Goal: Information Seeking & Learning: Check status

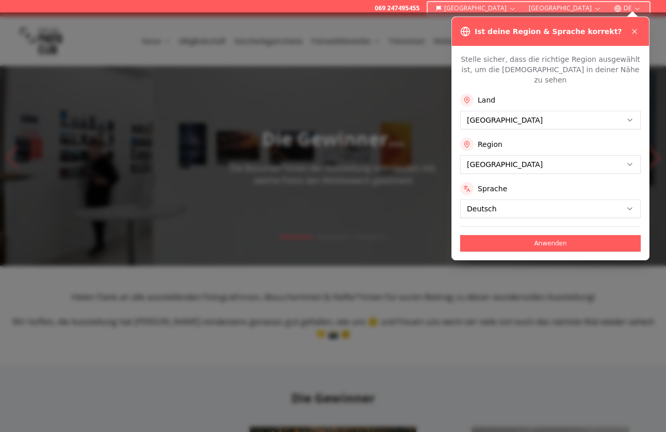
scroll to position [26, 0]
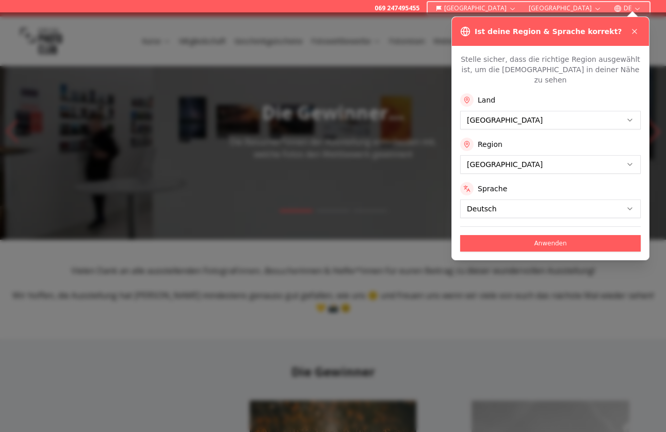
click at [505, 164] on div "Land [GEOGRAPHIC_DATA] Region [GEOGRAPHIC_DATA] Sprache Deutsch" at bounding box center [550, 155] width 181 height 125
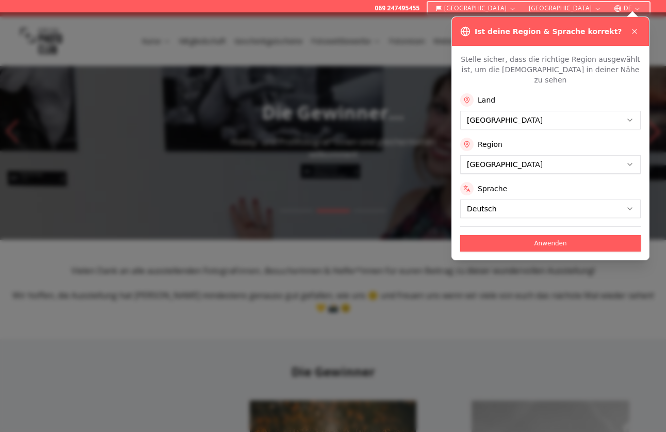
click at [535, 250] on div "Ist deine Region & Sprache korrekt? Stelle sicher, dass die richtige Region aus…" at bounding box center [550, 139] width 198 height 244
click at [535, 235] on button "Anwenden" at bounding box center [550, 243] width 181 height 17
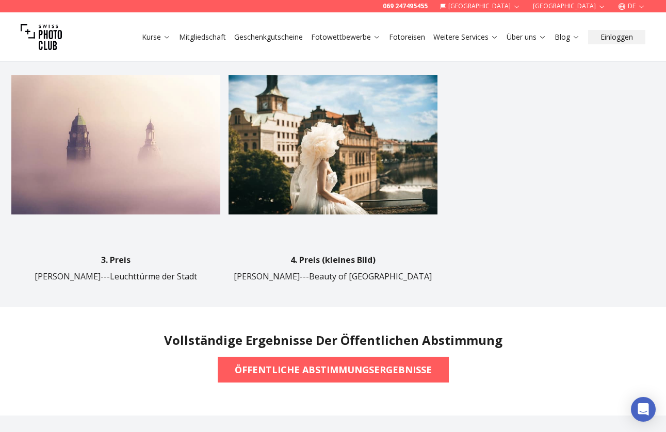
scroll to position [677, 0]
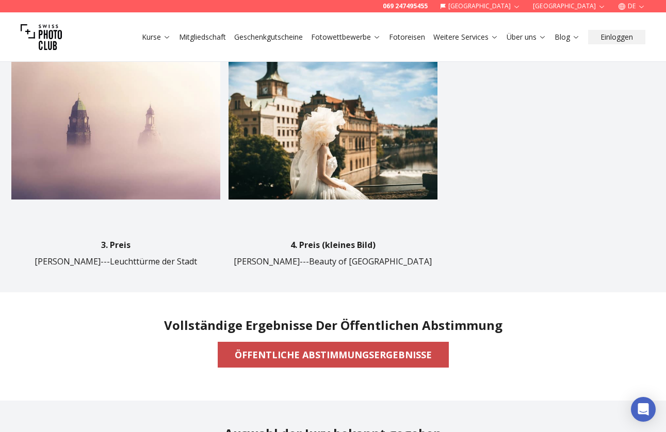
click at [378, 348] on b "ÖFFENTLICHE ABSTIMMUNGSERGEBNISSE" at bounding box center [333, 355] width 197 height 14
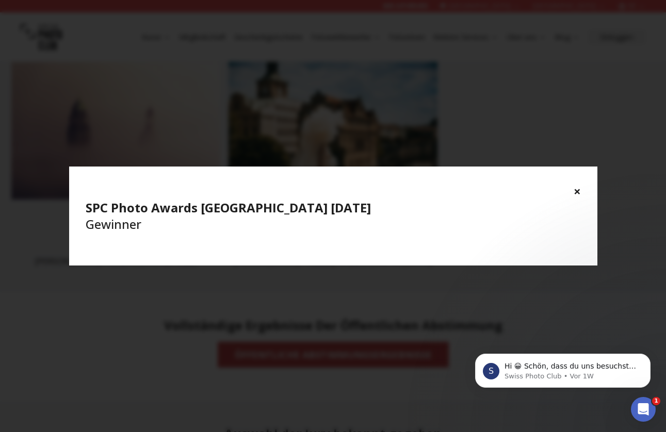
scroll to position [0, 0]
click at [361, 222] on h4 "SPC Photo Awards [GEOGRAPHIC_DATA] [DATE] Gewinner" at bounding box center [333, 216] width 495 height 33
click at [566, 368] on p "Hi 😀 Schön, dass du uns besuchst. Stell' uns gerne jederzeit Fragen oder hinter…" at bounding box center [570, 367] width 133 height 10
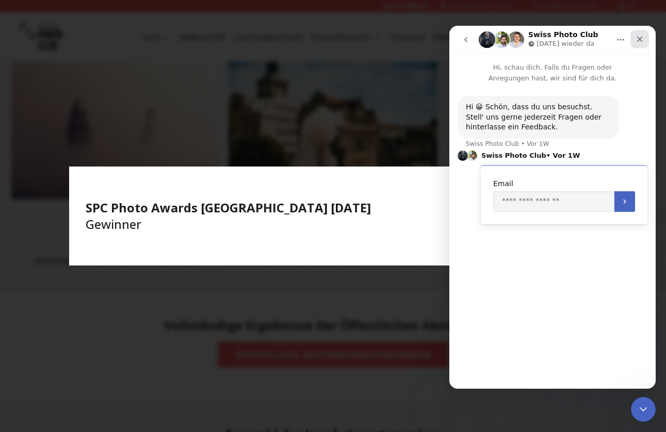
click at [639, 42] on icon "Schließen" at bounding box center [639, 39] width 8 height 8
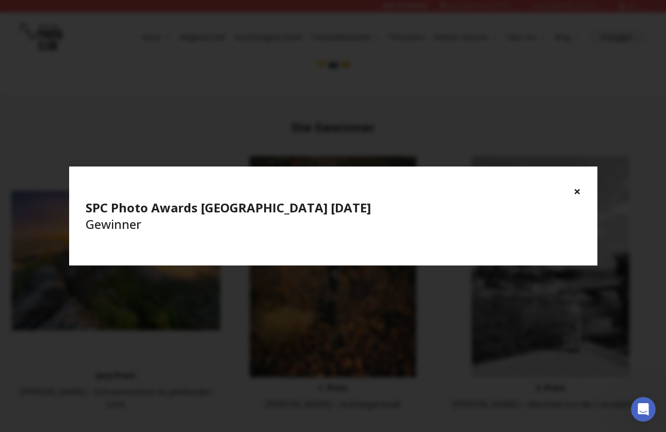
click at [581, 192] on div "× SPC Photo Awards [GEOGRAPHIC_DATA] [DATE] Gewinner" at bounding box center [333, 208] width 528 height 83
click at [577, 192] on button "×" at bounding box center [577, 191] width 7 height 17
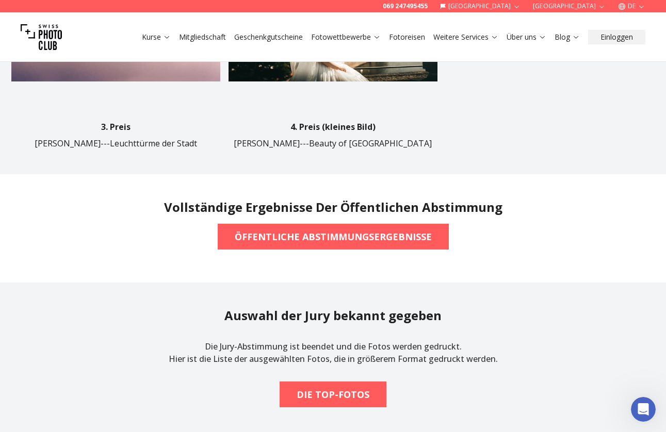
scroll to position [781, 0]
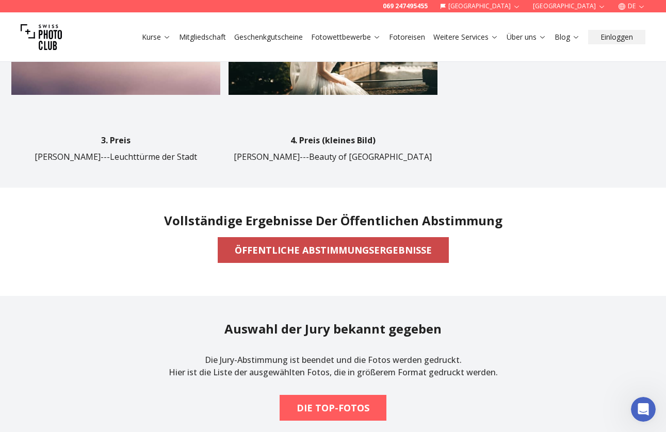
click at [330, 243] on b "ÖFFENTLICHE ABSTIMMUNGSERGEBNISSE" at bounding box center [333, 250] width 197 height 14
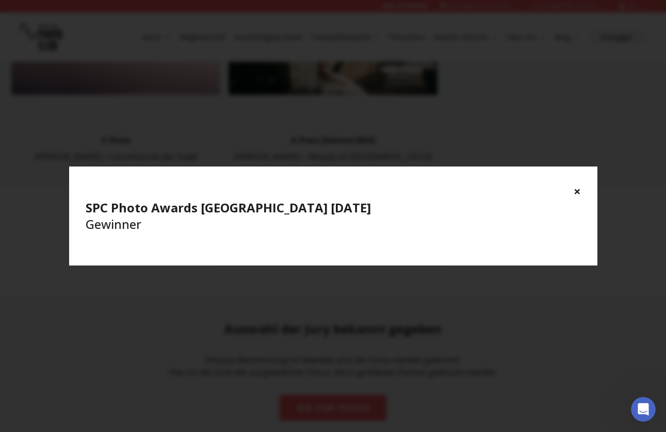
click at [296, 239] on div "× SPC Photo Awards [GEOGRAPHIC_DATA] [DATE] Gewinner" at bounding box center [333, 208] width 528 height 83
click at [582, 187] on div "× SPC Photo Awards [GEOGRAPHIC_DATA] [DATE] Gewinner" at bounding box center [333, 208] width 528 height 83
click at [578, 189] on button "×" at bounding box center [577, 191] width 7 height 17
